Goal: Task Accomplishment & Management: Complete application form

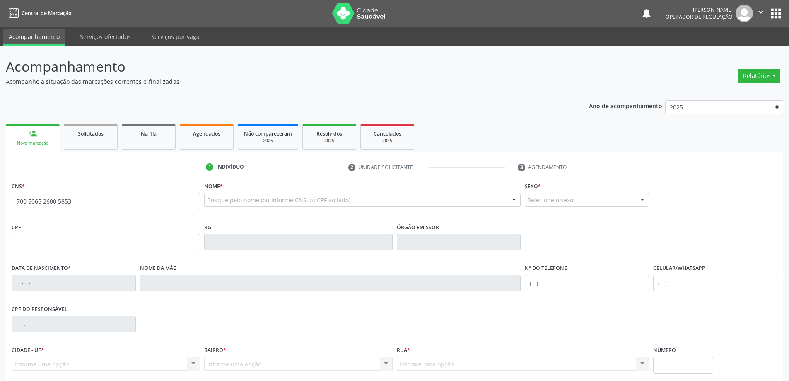
type input "700 5065 2600 5853"
type input "1678955248"
type input "[DATE]"
type input "[PHONE_NUMBER]"
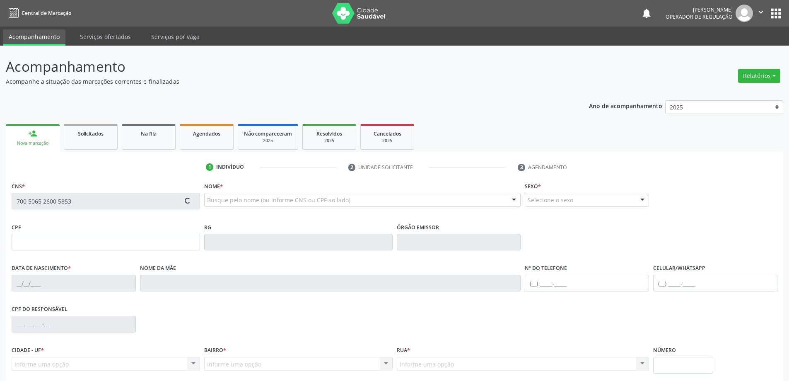
type input "856.406.545-20"
type input "S/N"
type input "856.406.545-20"
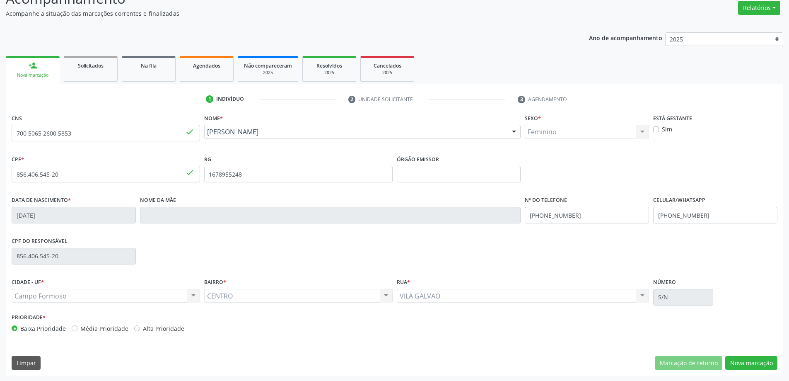
scroll to position [68, 0]
click at [743, 355] on button "Nova marcação" at bounding box center [751, 362] width 52 height 14
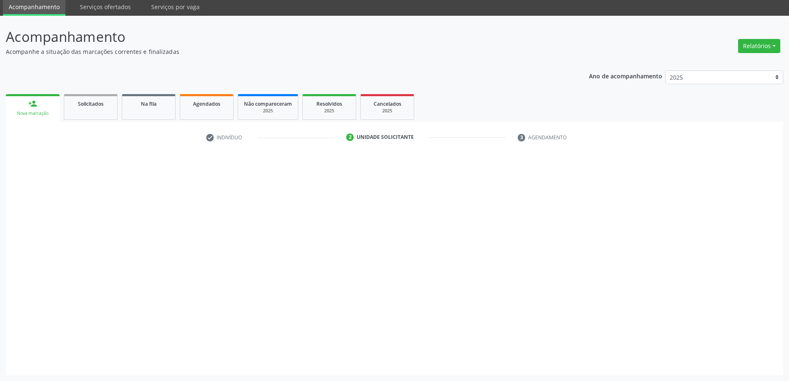
scroll to position [30, 0]
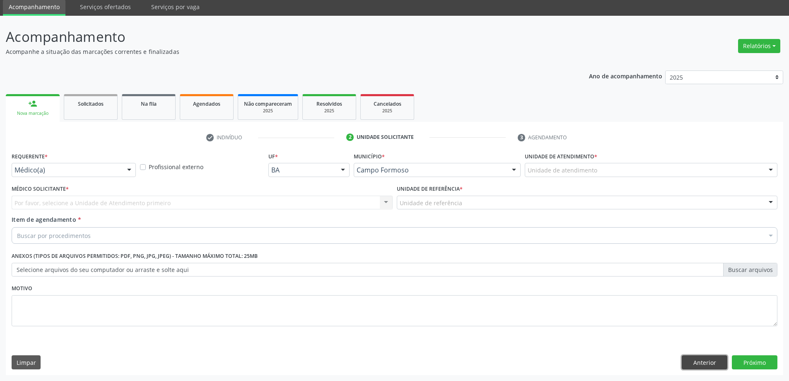
click at [691, 363] on button "Anterior" at bounding box center [705, 362] width 46 height 14
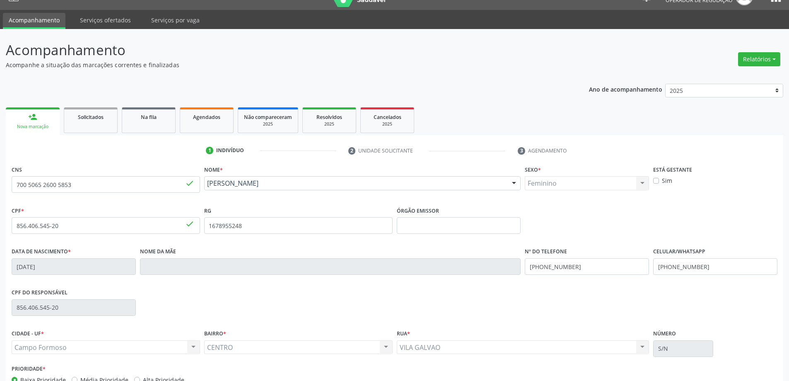
scroll to position [0, 0]
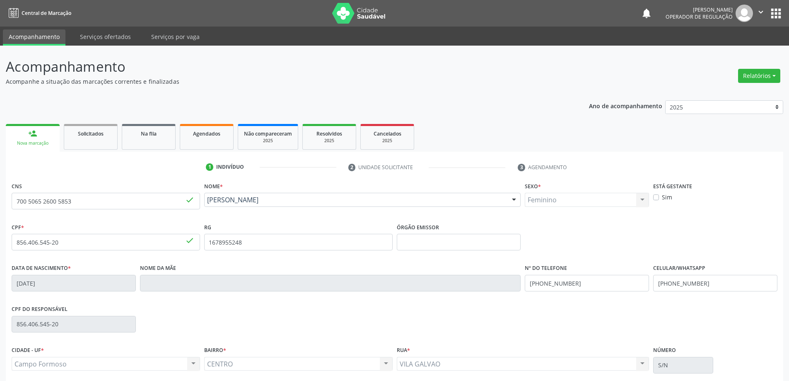
click at [761, 11] on icon "" at bounding box center [760, 11] width 9 height 9
click at [726, 53] on link "Sair" at bounding box center [739, 51] width 57 height 12
